Goal: Information Seeking & Learning: Learn about a topic

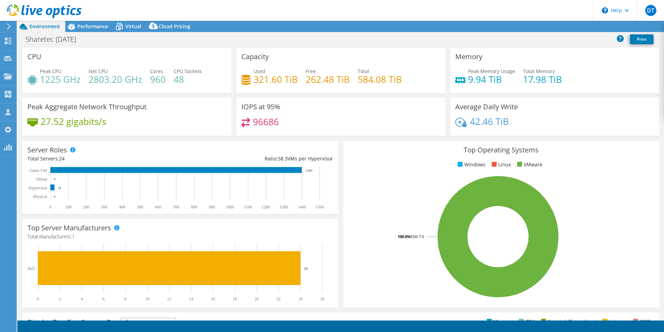
select select "USD"
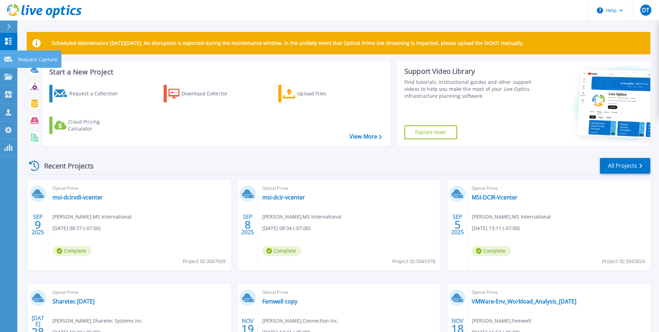
click at [5, 62] on icon at bounding box center [8, 59] width 8 height 5
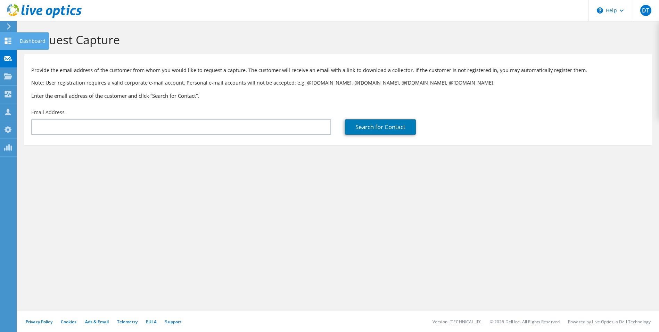
click at [4, 40] on icon at bounding box center [8, 41] width 8 height 7
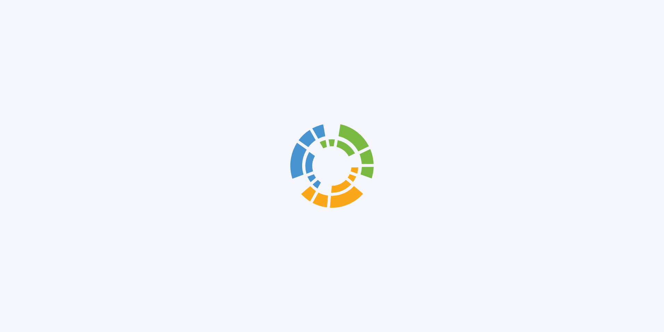
click at [3, 79] on div at bounding box center [332, 166] width 664 height 332
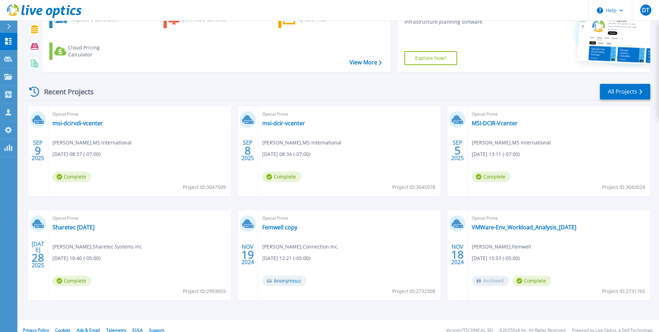
scroll to position [83, 0]
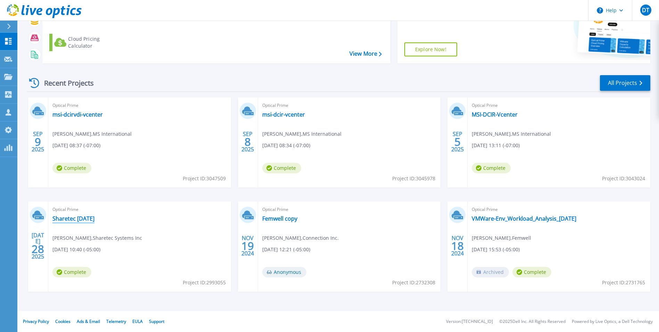
click at [76, 217] on link "Sharetec August 2025" at bounding box center [73, 218] width 42 height 7
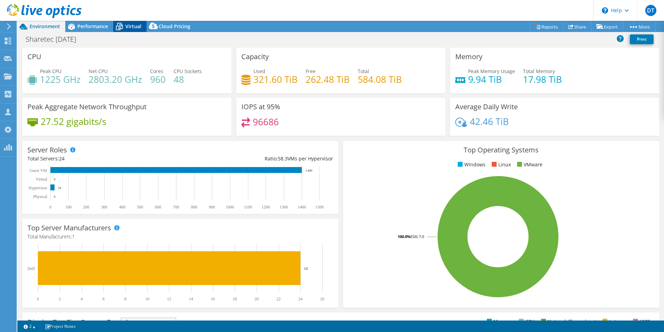
click at [136, 28] on span "Virtual" at bounding box center [133, 26] width 16 height 7
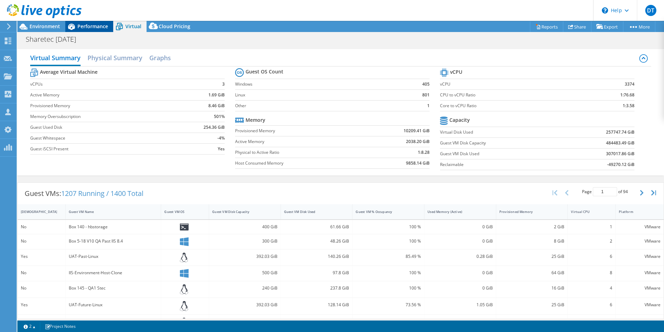
click at [86, 27] on span "Performance" at bounding box center [92, 26] width 31 height 7
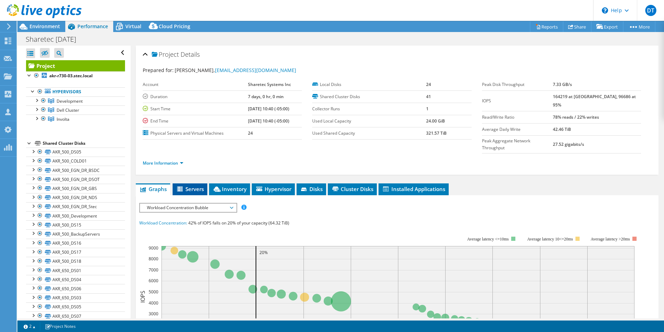
click at [191, 185] on span "Servers" at bounding box center [190, 188] width 28 height 7
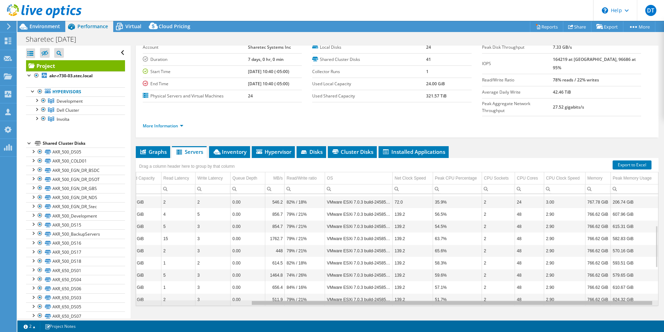
drag, startPoint x: 308, startPoint y: 290, endPoint x: 490, endPoint y: 288, distance: 182.5
click at [490, 288] on body "DT OEM User David Tarr david.tarr@connection.com Connection Inc. My Profile Log…" at bounding box center [332, 166] width 664 height 332
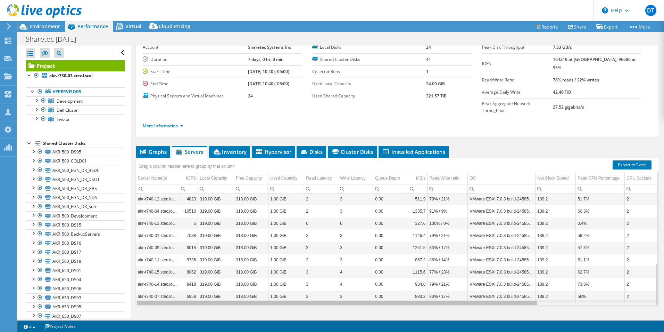
drag, startPoint x: 401, startPoint y: 289, endPoint x: 274, endPoint y: 286, distance: 126.9
click at [274, 286] on body "DT OEM User David Tarr david.tarr@connection.com Connection Inc. My Profile Log…" at bounding box center [332, 166] width 664 height 332
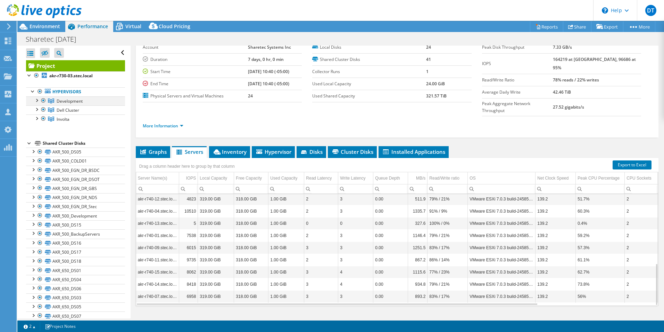
click at [36, 101] on div at bounding box center [36, 99] width 7 height 7
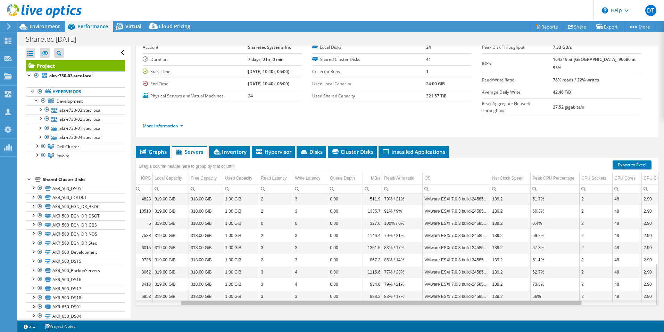
scroll to position [184, 57]
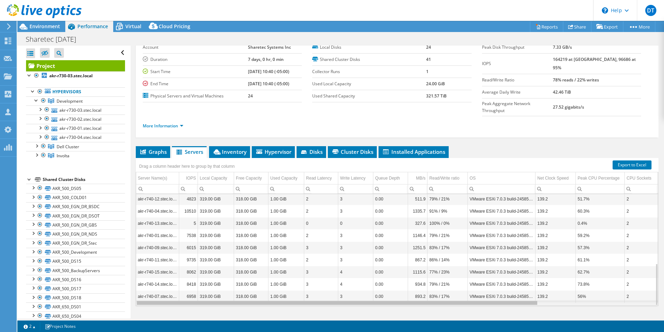
drag, startPoint x: 273, startPoint y: 291, endPoint x: 245, endPoint y: 280, distance: 30.3
click at [252, 280] on body "DT OEM User David Tarr david.tarr@connection.com Connection Inc. My Profile Log…" at bounding box center [332, 166] width 664 height 332
click at [156, 193] on td "akr-r740-12.[PERSON_NAME].local" at bounding box center [157, 199] width 43 height 12
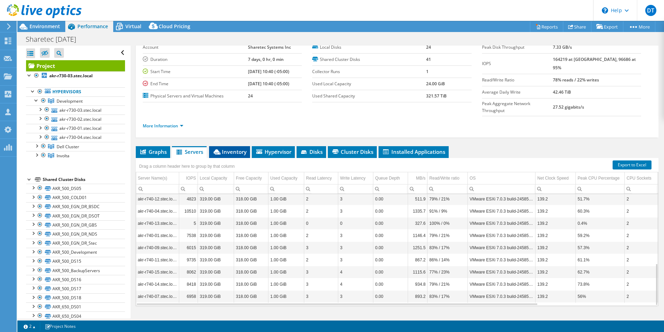
click at [229, 148] on span "Inventory" at bounding box center [230, 151] width 34 height 7
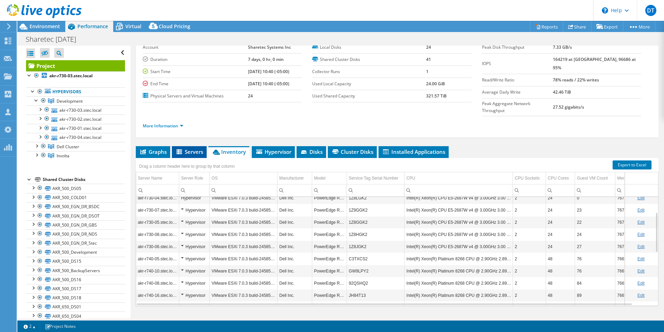
click at [184, 148] on span "Servers" at bounding box center [189, 151] width 28 height 7
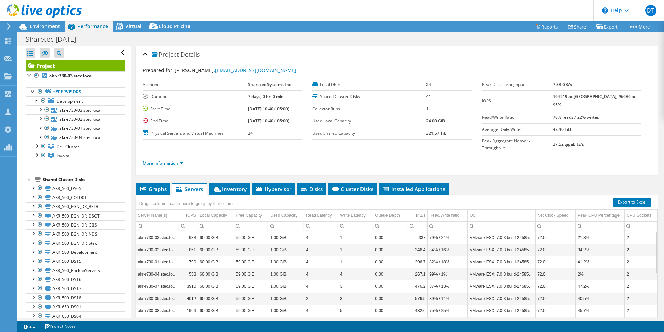
click at [462, 164] on div "Project Details Prepared for: Vincent Reis, vreis@sharetec.com Account Sharetec…" at bounding box center [397, 208] width 533 height 324
drag, startPoint x: 248, startPoint y: 132, endPoint x: 238, endPoint y: 134, distance: 9.9
click at [238, 134] on tr "Physical Servers and Virtual Machines 24" at bounding box center [222, 133] width 159 height 12
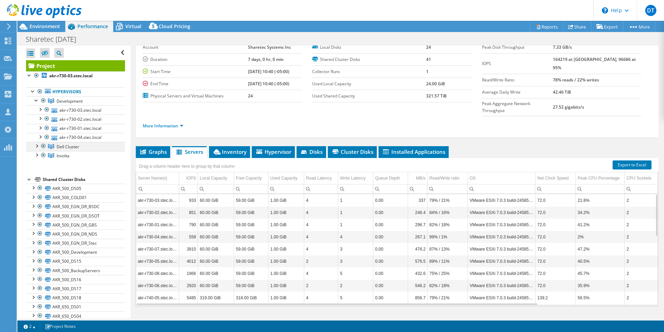
click at [36, 146] on div at bounding box center [36, 145] width 7 height 7
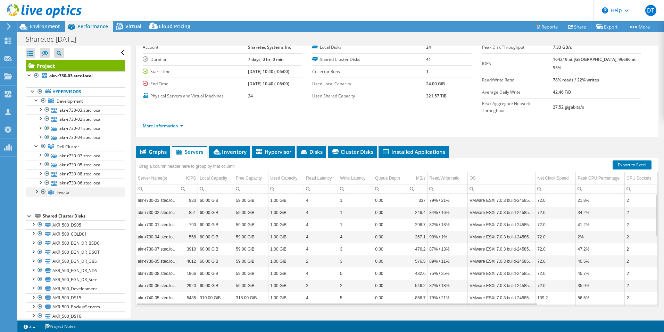
click at [37, 191] on div at bounding box center [36, 190] width 7 height 7
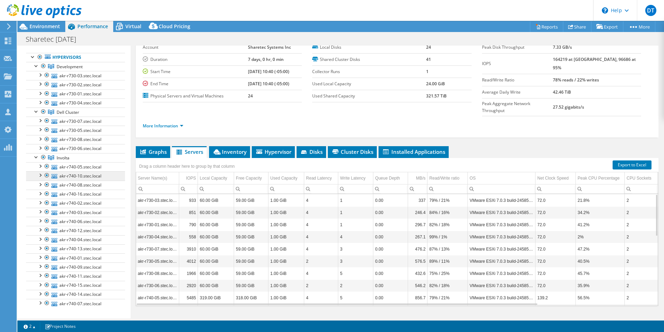
scroll to position [35, 0]
click at [289, 120] on ul "More Information" at bounding box center [397, 124] width 509 height 9
click at [183, 122] on li "More Information" at bounding box center [165, 126] width 45 height 8
click at [182, 123] on link "More Information" at bounding box center [163, 126] width 41 height 6
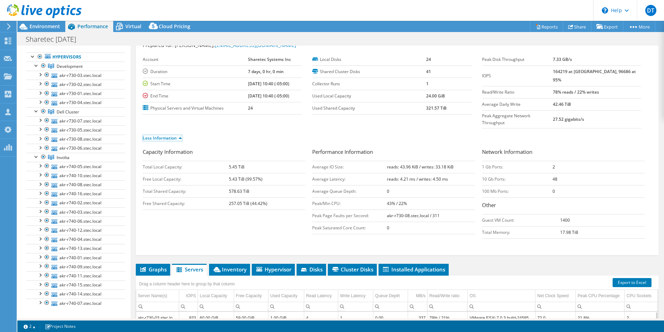
scroll to position [0, 0]
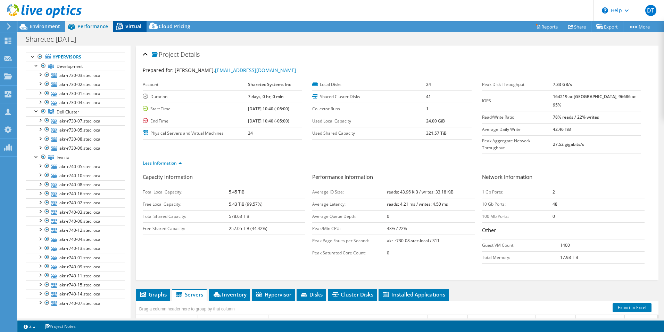
click at [125, 26] on icon at bounding box center [119, 27] width 12 height 12
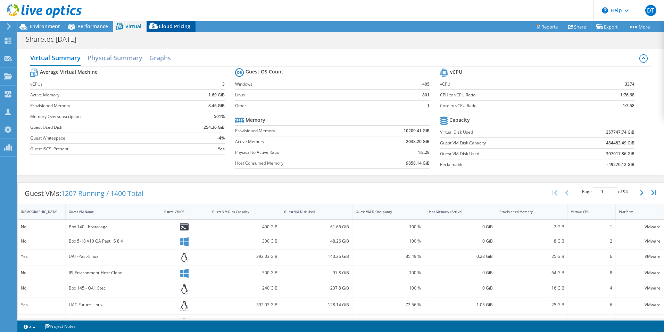
click at [172, 23] on div "Cloud Pricing" at bounding box center [171, 26] width 49 height 11
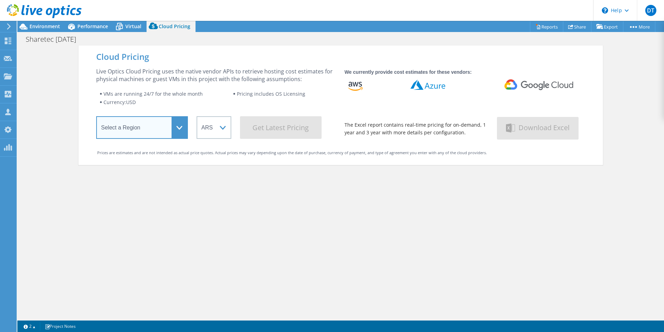
click at [183, 128] on select "Select a Region Asia Pacific (Hong Kong) Asia Pacific (Mumbai) Asia Pacific (Se…" at bounding box center [142, 127] width 92 height 23
select select "USEast"
click at [96, 117] on select "Select a Region Asia Pacific (Hong Kong) Asia Pacific (Mumbai) Asia Pacific (Se…" at bounding box center [142, 127] width 92 height 23
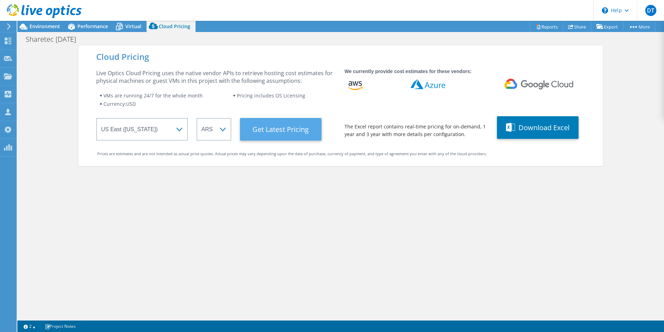
click at [262, 131] on Latest "Get Latest Pricing" at bounding box center [281, 129] width 82 height 23
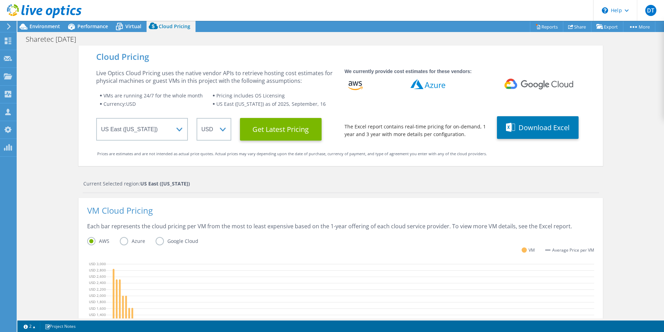
scroll to position [142, 0]
click at [36, 27] on span "Environment" at bounding box center [45, 26] width 31 height 7
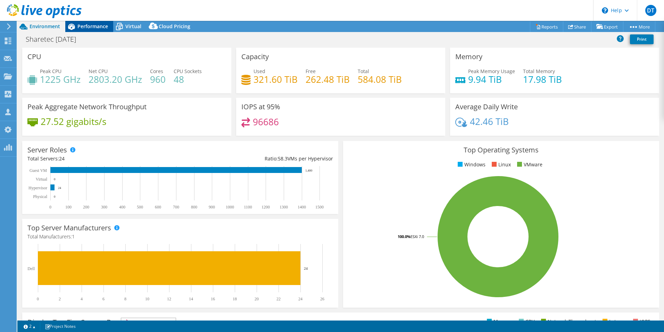
click at [84, 25] on span "Performance" at bounding box center [92, 26] width 31 height 7
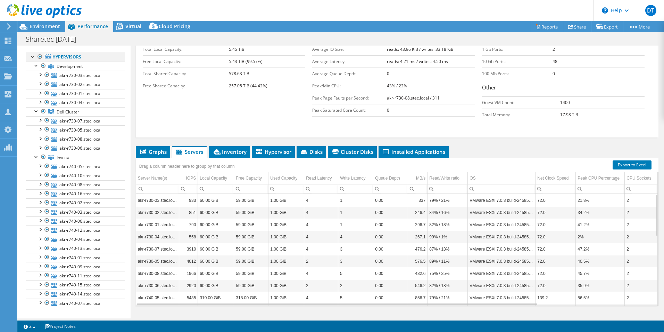
click at [32, 55] on div at bounding box center [33, 55] width 7 height 7
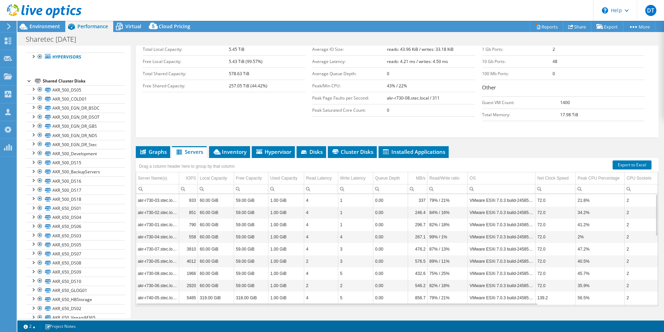
click at [32, 81] on div at bounding box center [29, 80] width 7 height 7
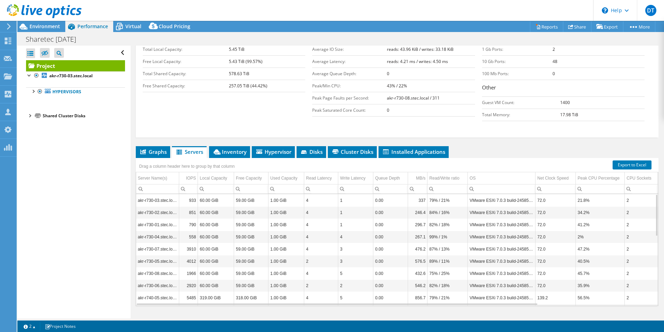
click at [24, 113] on div "Open All Close All Hide Excluded Nodes Project Tree Filter" at bounding box center [73, 182] width 113 height 272
click at [30, 117] on div at bounding box center [29, 115] width 7 height 7
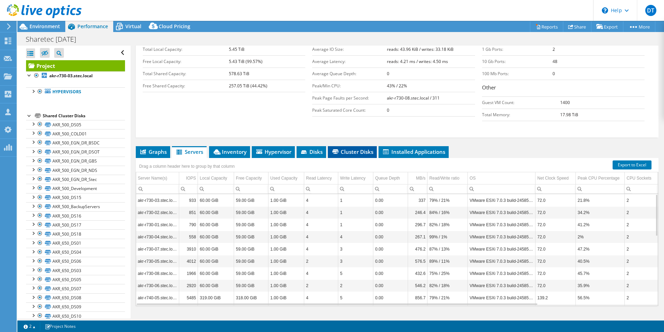
click at [352, 148] on span "Cluster Disks" at bounding box center [353, 151] width 42 height 7
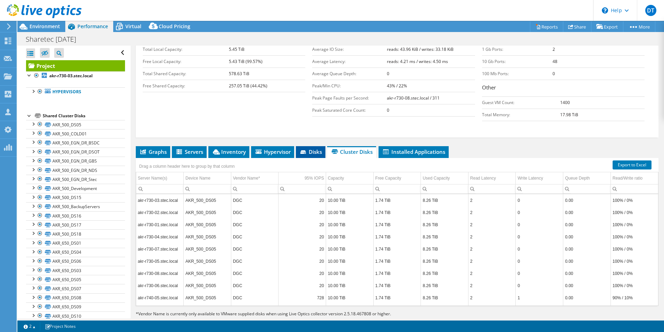
click at [312, 148] on span "Disks" at bounding box center [311, 151] width 23 height 7
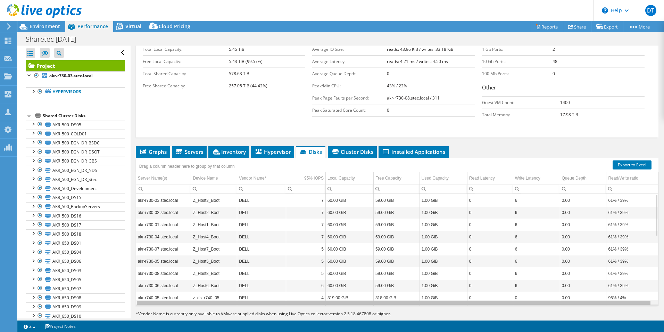
scroll to position [0, 2]
drag, startPoint x: 309, startPoint y: 290, endPoint x: 531, endPoint y: 284, distance: 222.1
click at [531, 284] on body "DT OEM User David Tarr david.tarr@connection.com Connection Inc. My Profile Log…" at bounding box center [332, 166] width 664 height 332
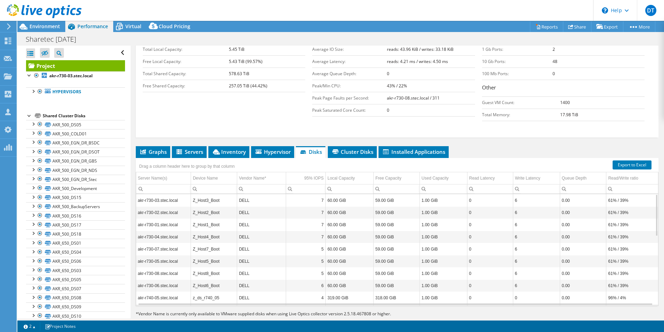
scroll to position [184, 2]
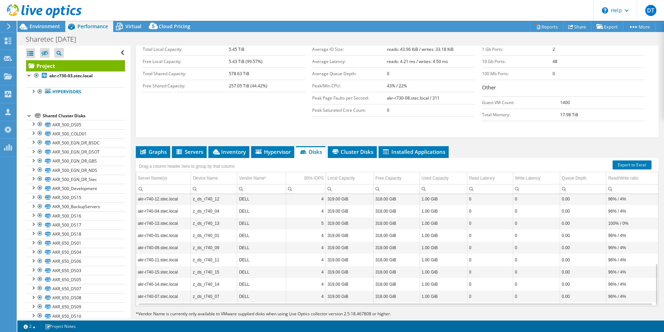
click at [491, 131] on div "Project Details Prepared for: Vincent Reis, vreis@sharetec.com Account Sharetec…" at bounding box center [397, 117] width 533 height 429
